Goal: Find specific page/section: Find specific page/section

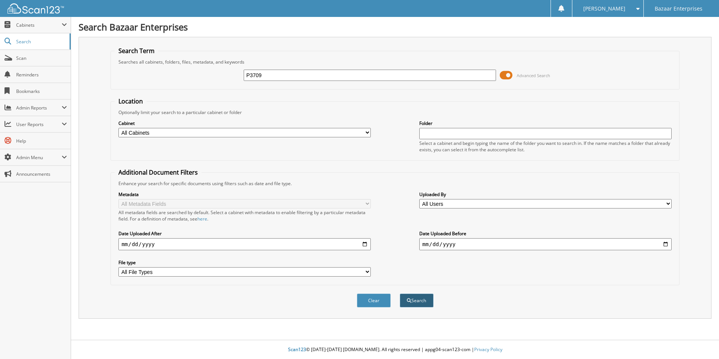
type input "P3709"
click at [402, 305] on button "Search" at bounding box center [417, 300] width 34 height 14
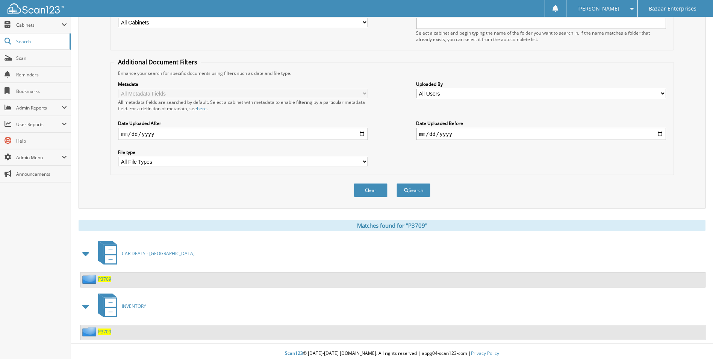
scroll to position [114, 0]
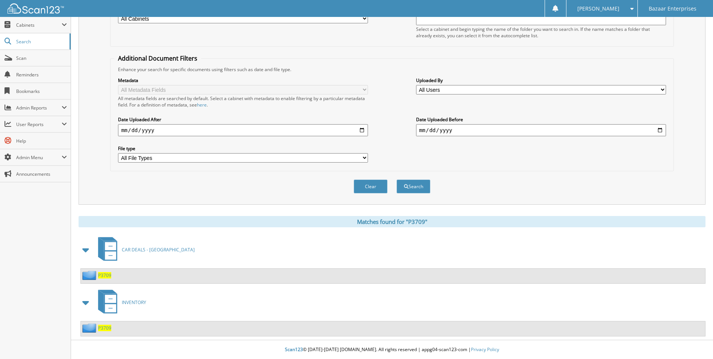
click at [20, 50] on div "Search" at bounding box center [35, 41] width 71 height 17
click at [18, 52] on link "Scan" at bounding box center [35, 58] width 71 height 16
